Goal: Task Accomplishment & Management: Manage account settings

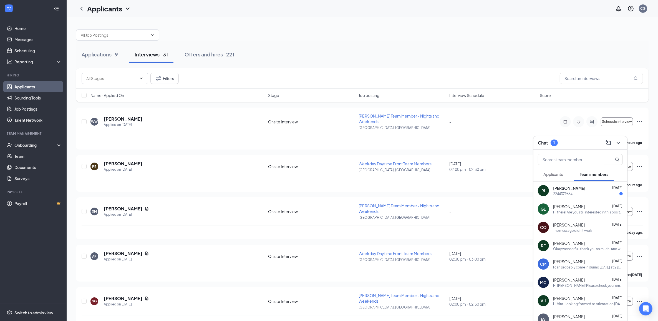
click at [596, 191] on div "2244379664" at bounding box center [588, 193] width 70 height 5
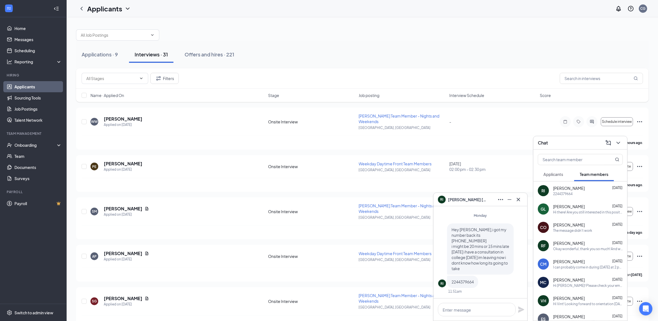
scroll to position [35, 0]
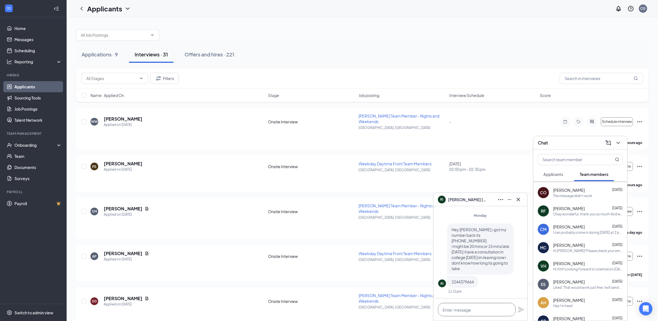
click at [482, 311] on textarea at bounding box center [477, 309] width 78 height 13
type textarea "Ok sounds good, Thanks for letting us know"
click at [520, 309] on icon "Plane" at bounding box center [521, 307] width 6 height 6
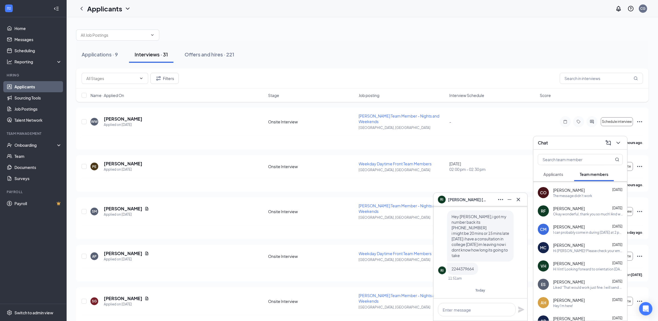
scroll to position [0, 0]
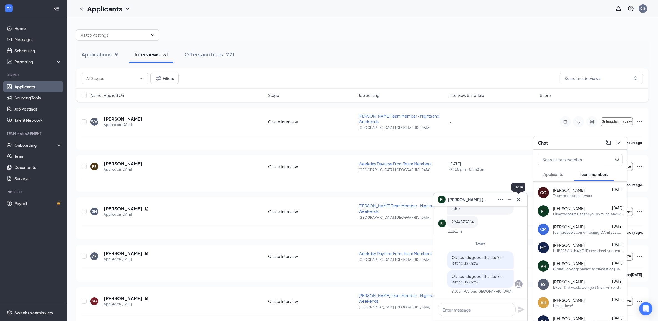
click at [520, 199] on icon "Cross" at bounding box center [518, 199] width 7 height 7
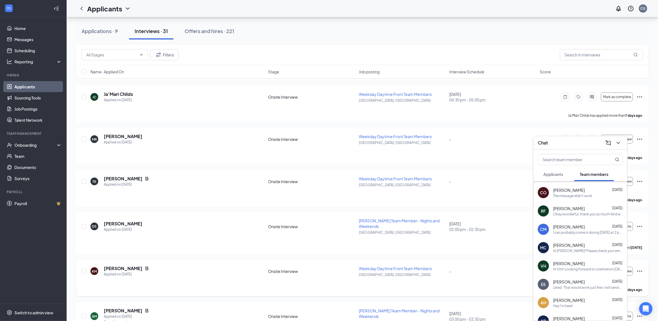
scroll to position [798, 0]
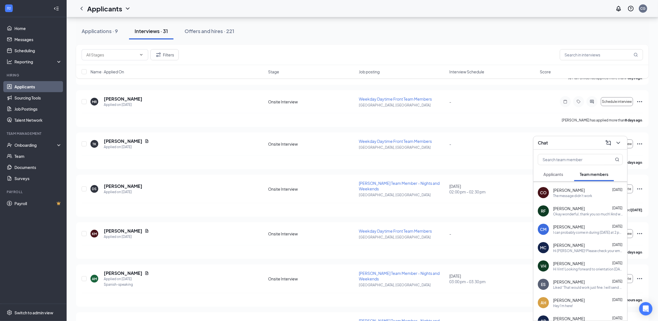
click at [584, 144] on div "Chat" at bounding box center [580, 142] width 85 height 9
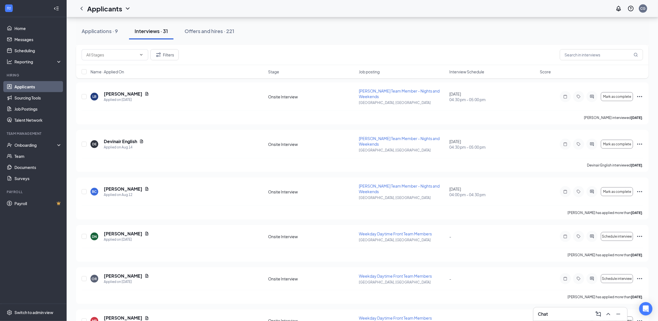
scroll to position [936, 0]
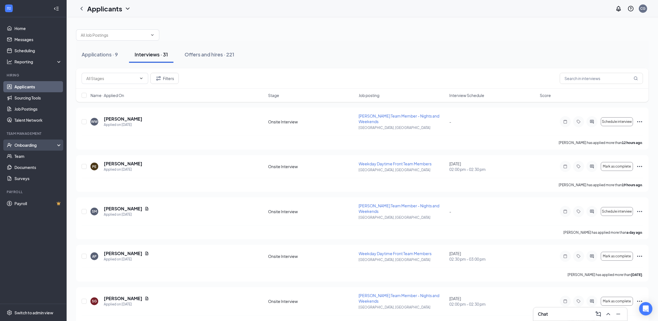
click at [38, 145] on div "Onboarding" at bounding box center [35, 145] width 43 height 6
click at [45, 188] on link "Activity log" at bounding box center [37, 189] width 47 height 11
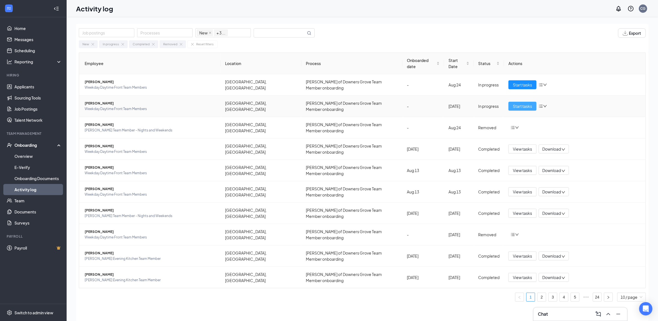
click at [518, 103] on span "Start tasks" at bounding box center [522, 106] width 19 height 6
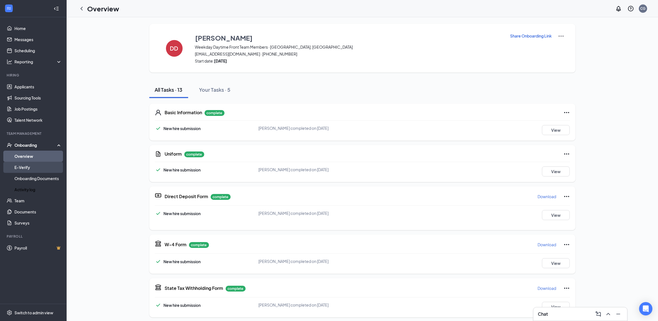
drag, startPoint x: 32, startPoint y: 188, endPoint x: 54, endPoint y: 172, distance: 28.0
click at [32, 188] on link "Activity log" at bounding box center [37, 189] width 47 height 11
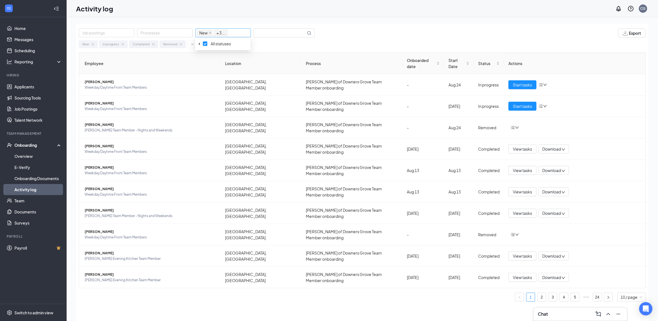
click at [220, 32] on span "+ 3 ..." at bounding box center [221, 33] width 9 height 6
click at [219, 47] on span "All statuses" at bounding box center [230, 43] width 40 height 7
click at [46, 174] on link "Onboarding Documents" at bounding box center [37, 178] width 47 height 11
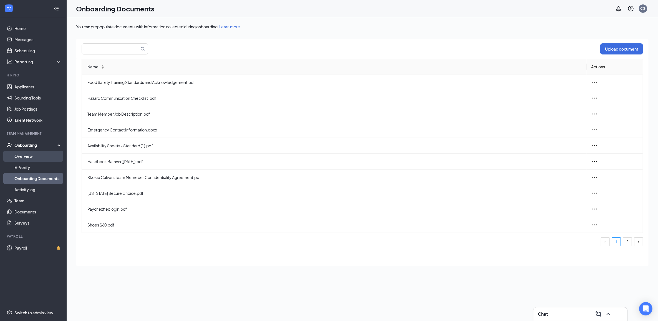
click at [25, 156] on link "Overview" at bounding box center [37, 156] width 47 height 11
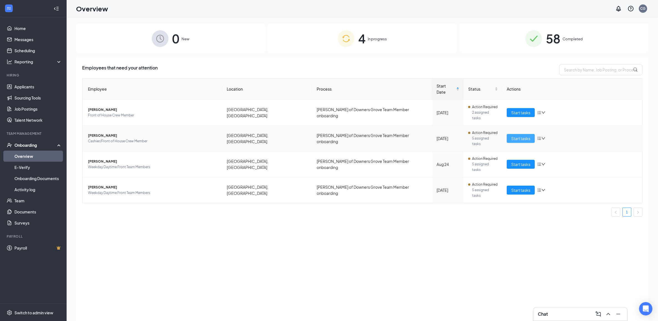
click at [523, 135] on span "Start tasks" at bounding box center [521, 138] width 19 height 6
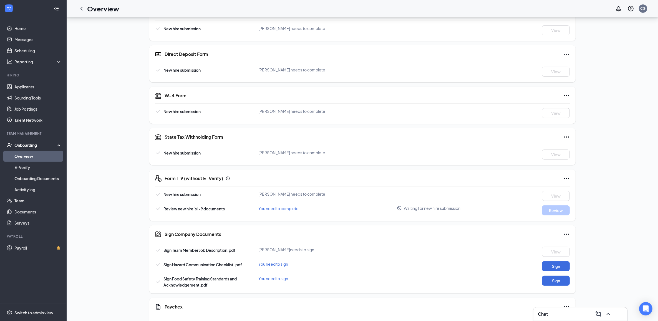
scroll to position [192, 0]
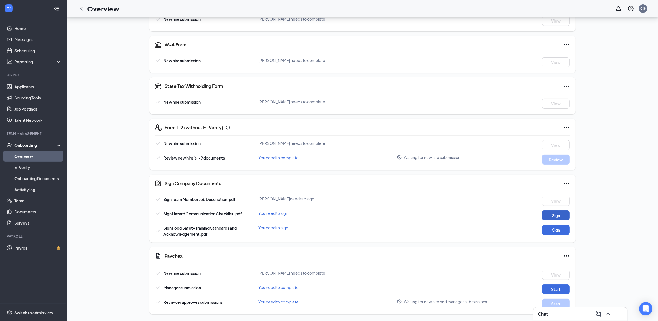
click at [557, 217] on button "Sign" at bounding box center [556, 215] width 28 height 10
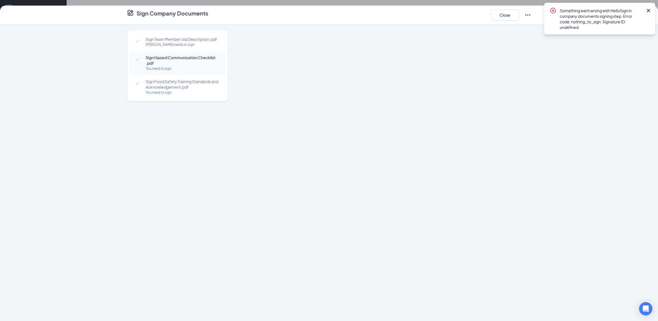
click at [651, 9] on icon "Cross" at bounding box center [649, 10] width 7 height 7
click at [501, 12] on button "Close" at bounding box center [506, 14] width 28 height 11
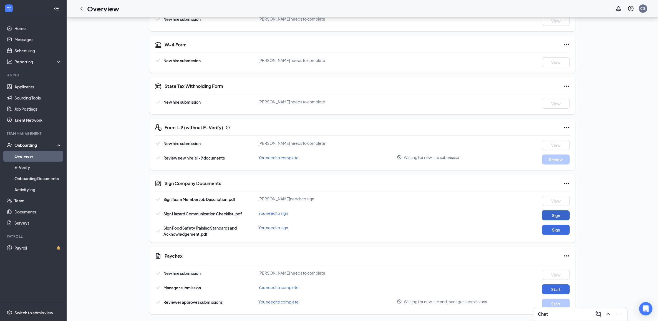
scroll to position [54, 0]
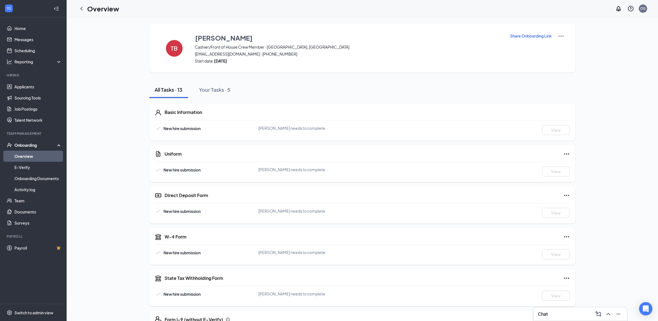
click at [34, 156] on link "Overview" at bounding box center [37, 156] width 47 height 11
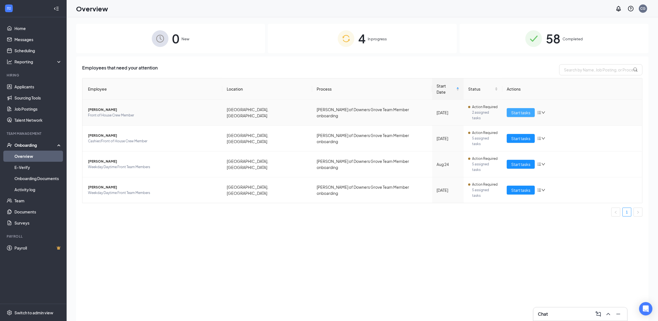
click at [516, 108] on button "Start tasks" at bounding box center [521, 112] width 28 height 9
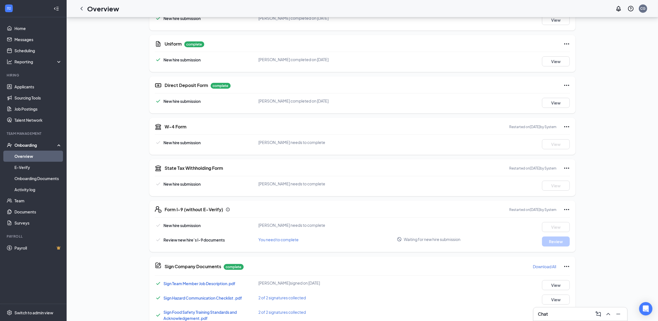
scroll to position [195, 0]
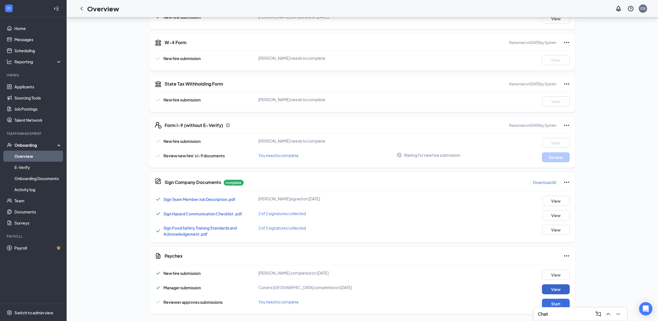
click at [553, 287] on button "View" at bounding box center [556, 289] width 28 height 10
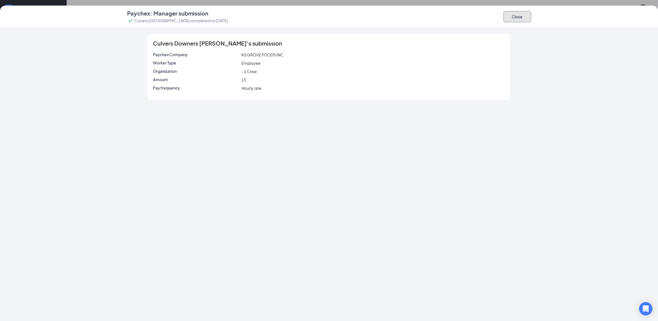
click at [512, 15] on button "Close" at bounding box center [518, 16] width 28 height 11
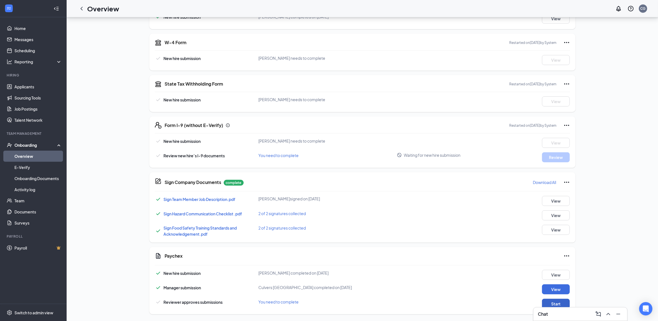
click at [565, 302] on button "Start" at bounding box center [556, 304] width 28 height 10
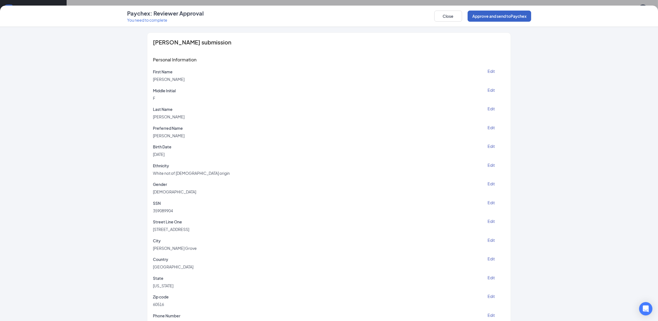
click at [500, 12] on button "Approve and send to Paychex" at bounding box center [500, 16] width 64 height 11
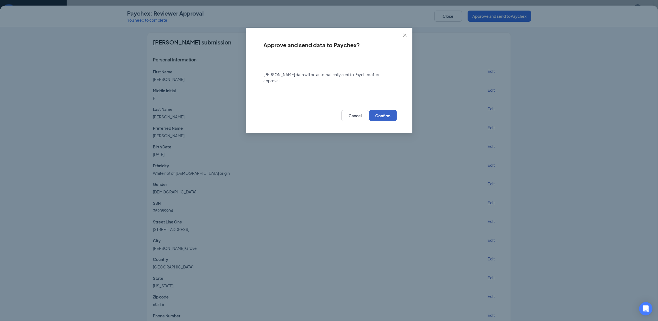
click at [388, 113] on span "Confirm" at bounding box center [382, 116] width 15 height 6
